Goal: Transaction & Acquisition: Purchase product/service

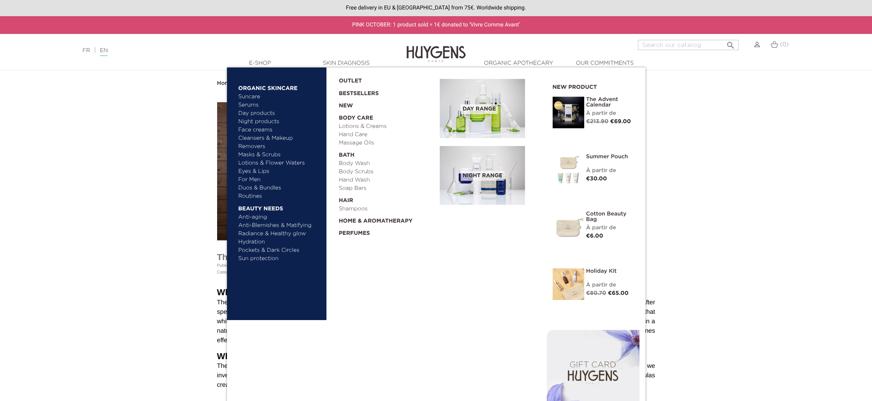
click at [355, 229] on link "Perfumes" at bounding box center [386, 231] width 95 height 12
